Goal: Navigation & Orientation: Find specific page/section

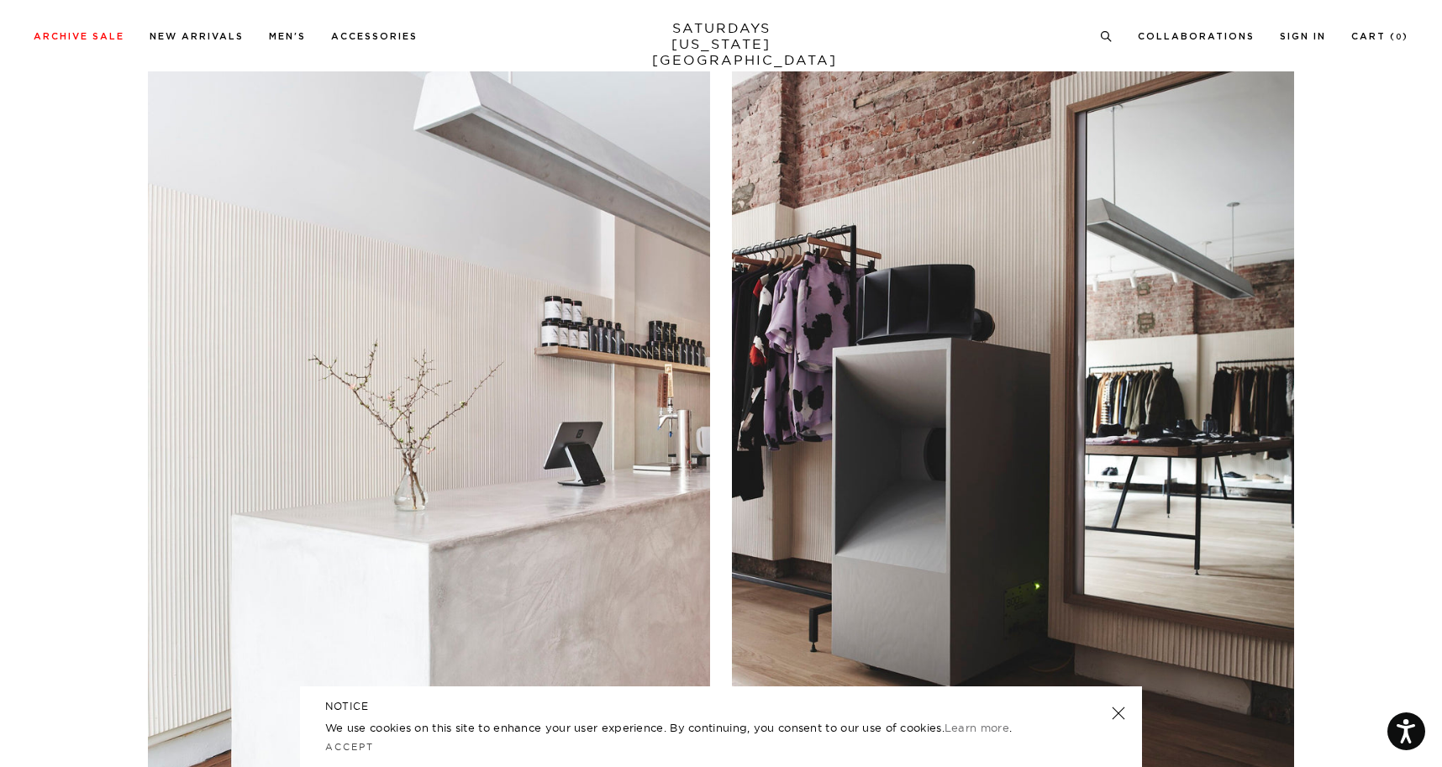
scroll to position [2410, 0]
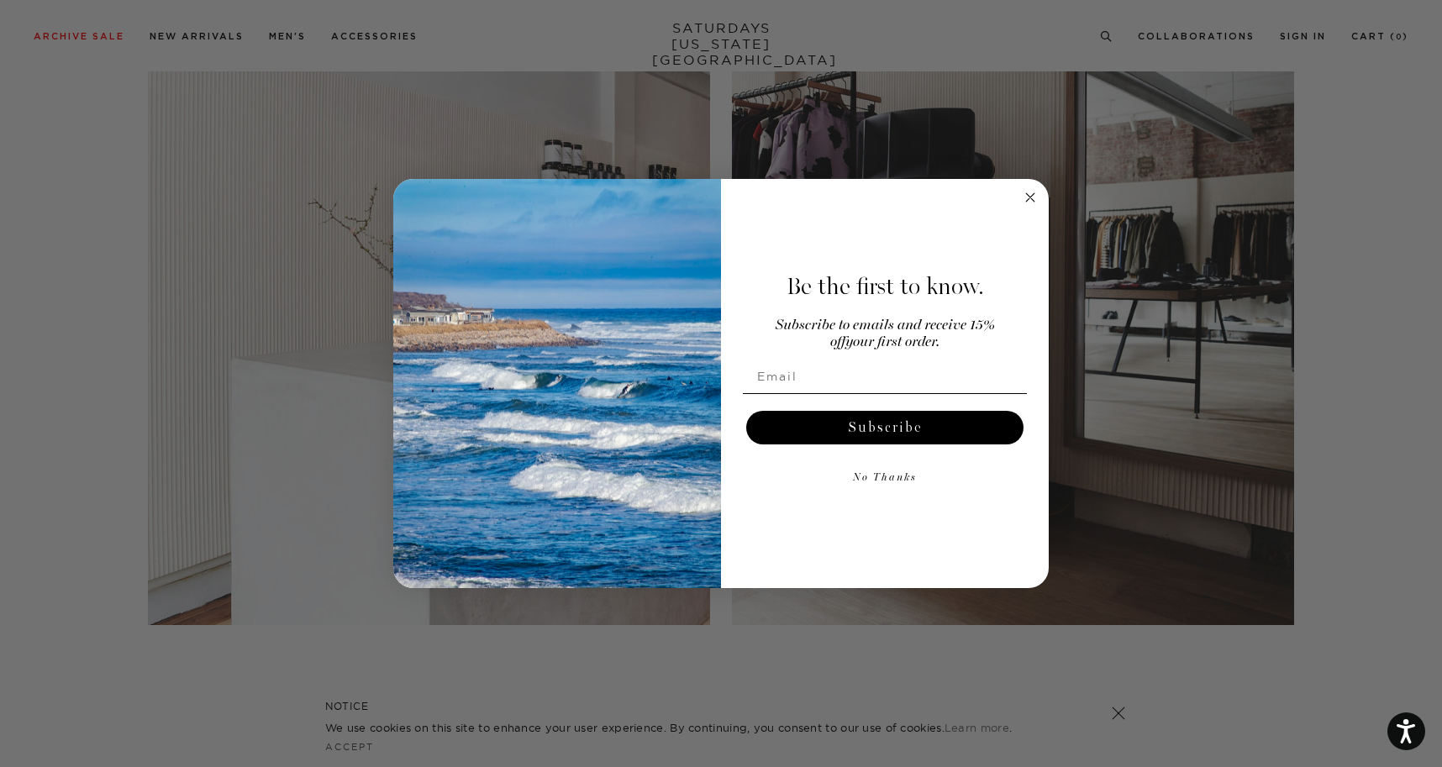
click at [1031, 194] on circle "Close dialog" at bounding box center [1030, 196] width 19 height 19
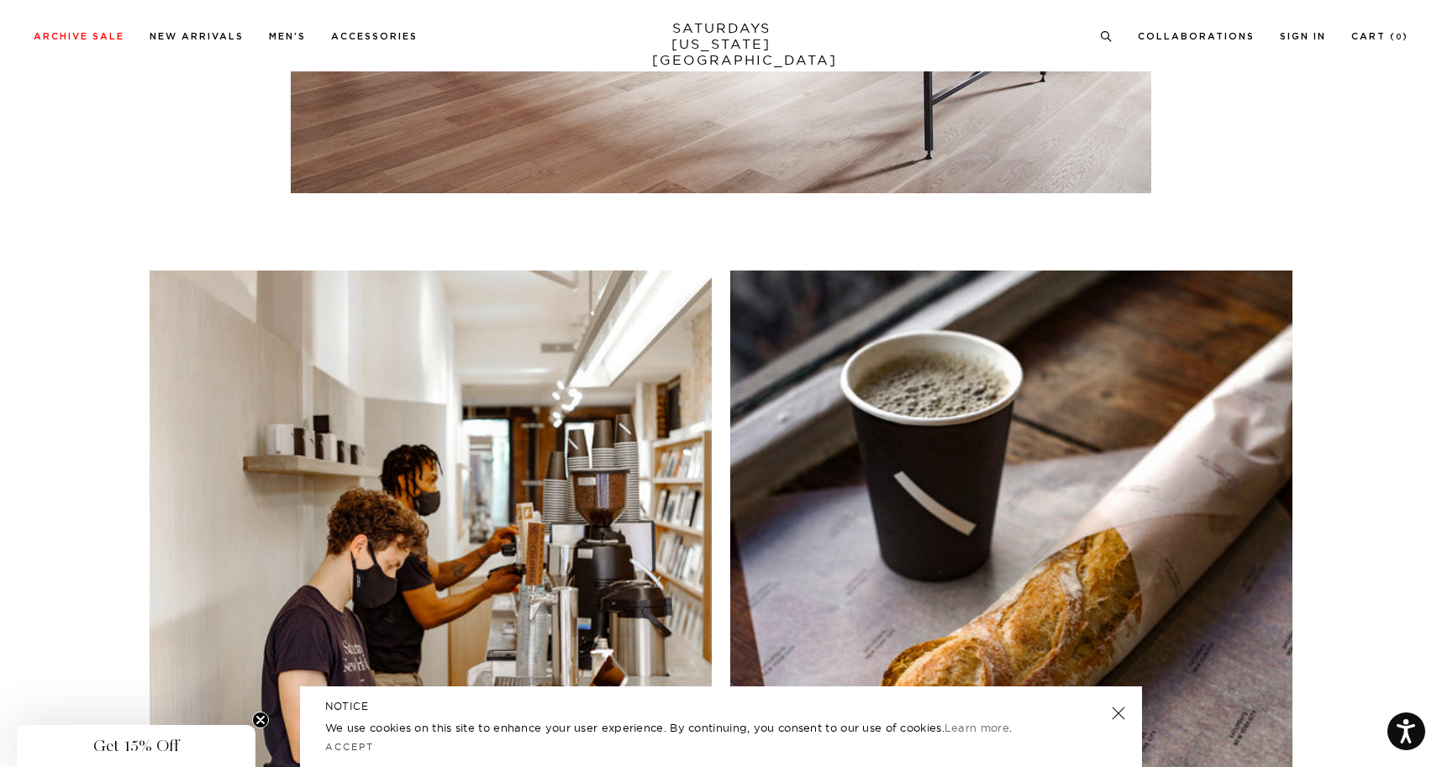
scroll to position [6424, 0]
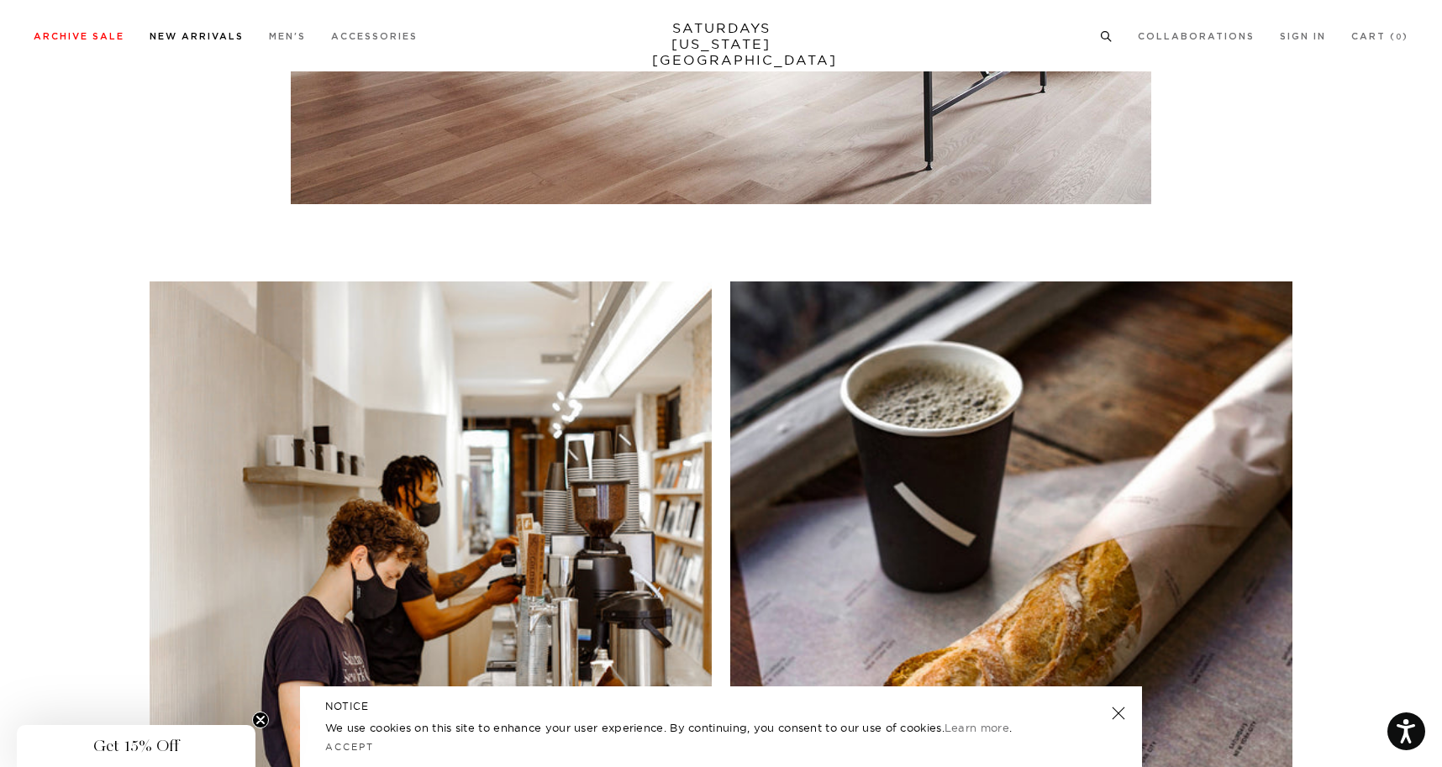
click at [210, 34] on link "New Arrivals" at bounding box center [197, 36] width 94 height 9
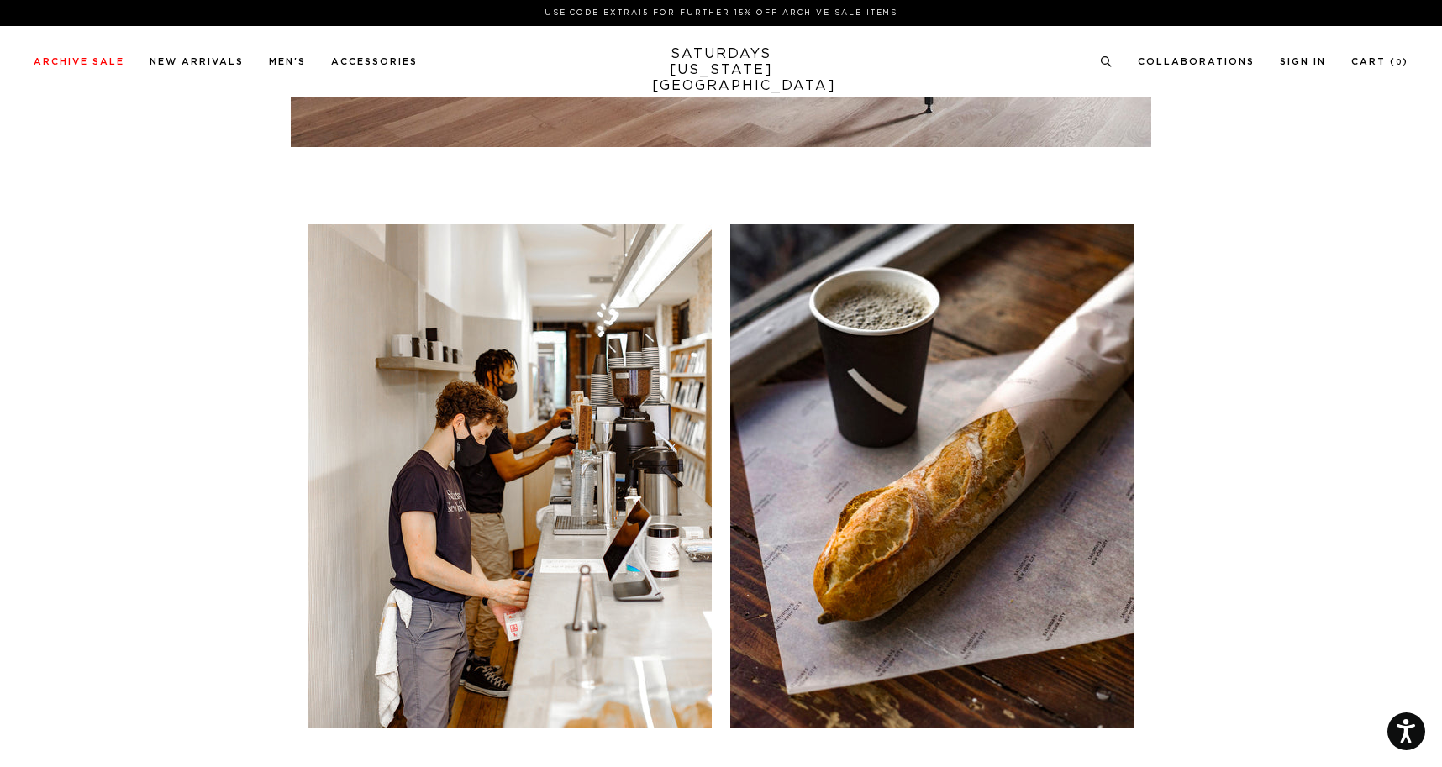
scroll to position [6008, 0]
